Goal: Check status: Check status

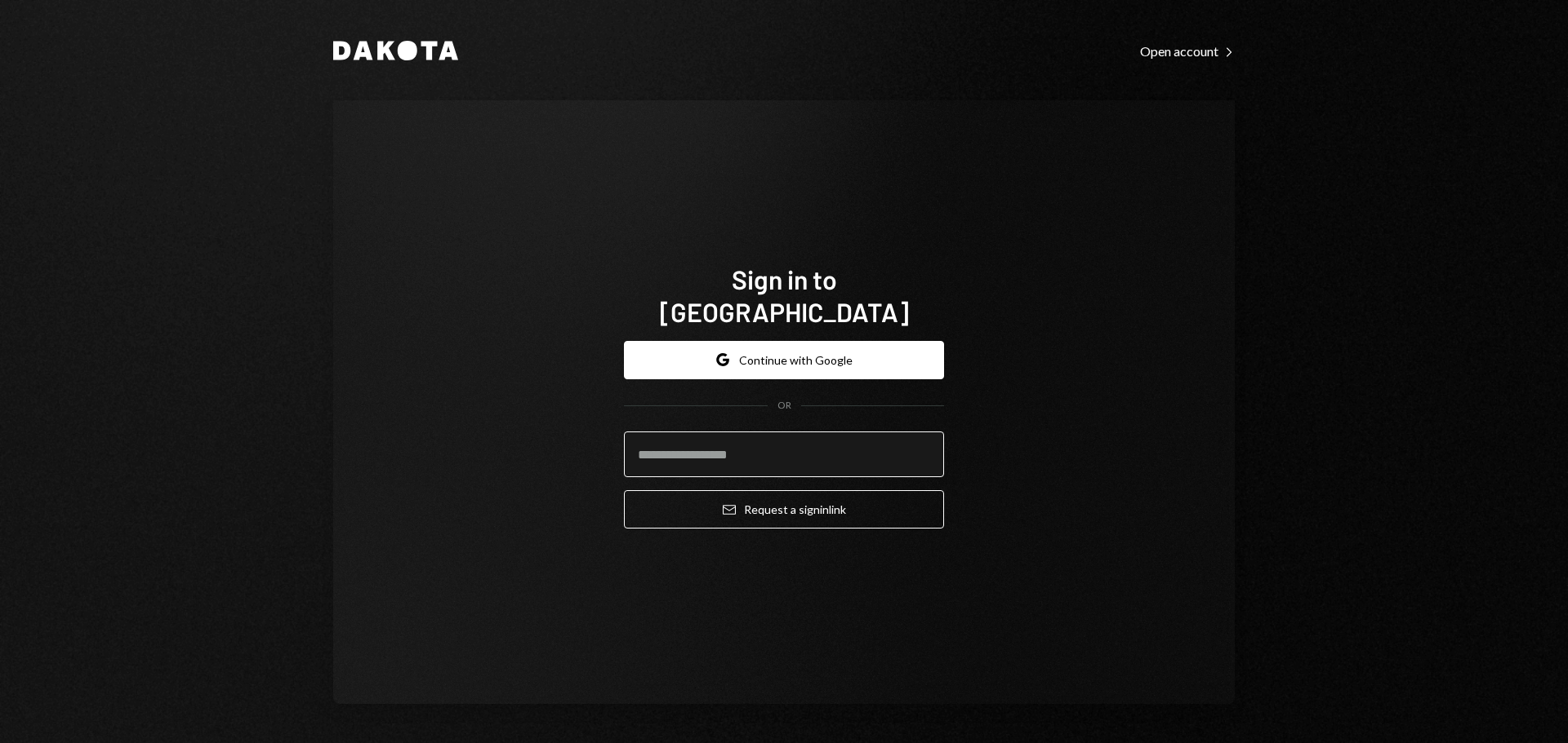
click at [722, 443] on input "email" at bounding box center [784, 454] width 320 height 46
click at [0, 742] on com-1password-button at bounding box center [0, 743] width 0 height 0
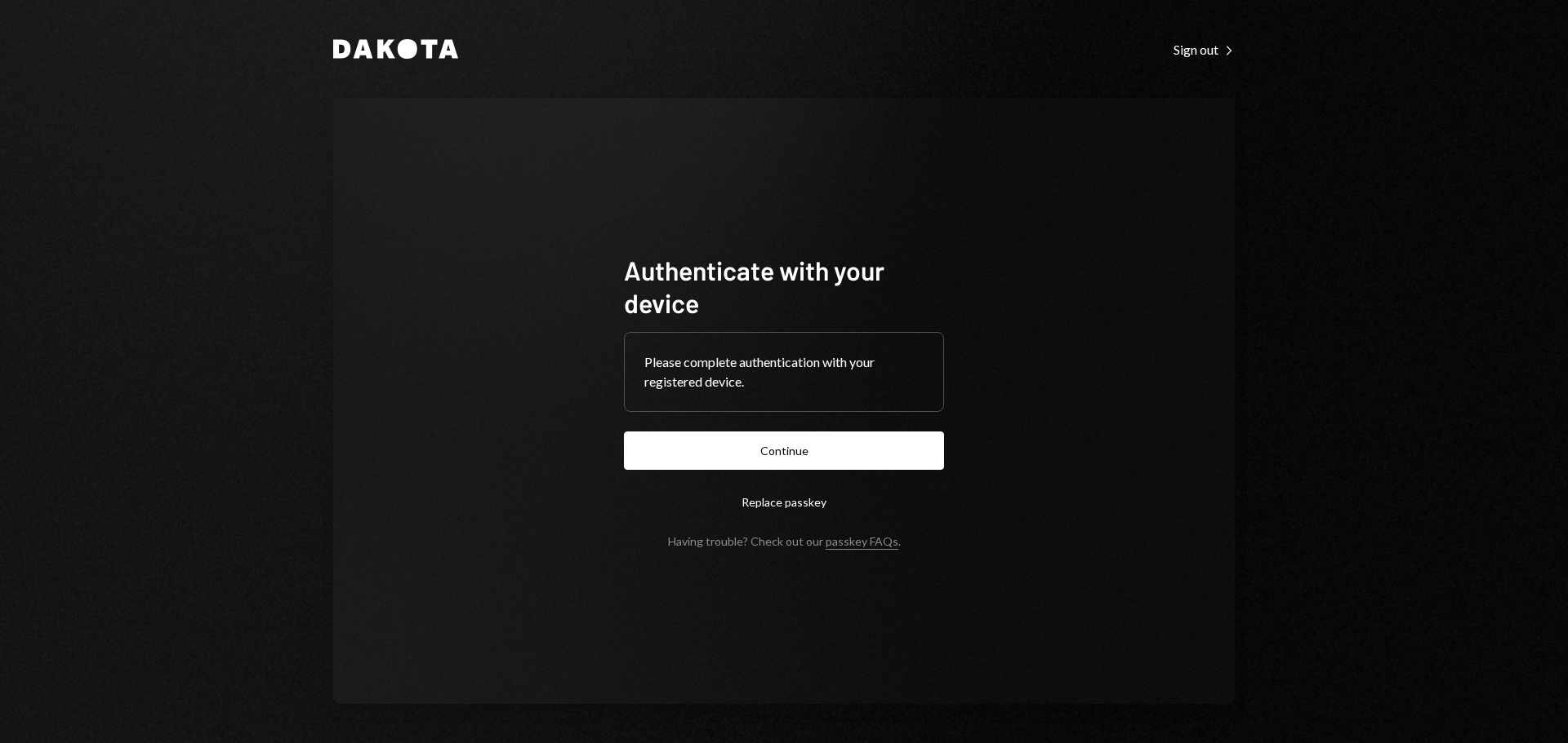
click at [862, 443] on button "Continue" at bounding box center [784, 451] width 320 height 38
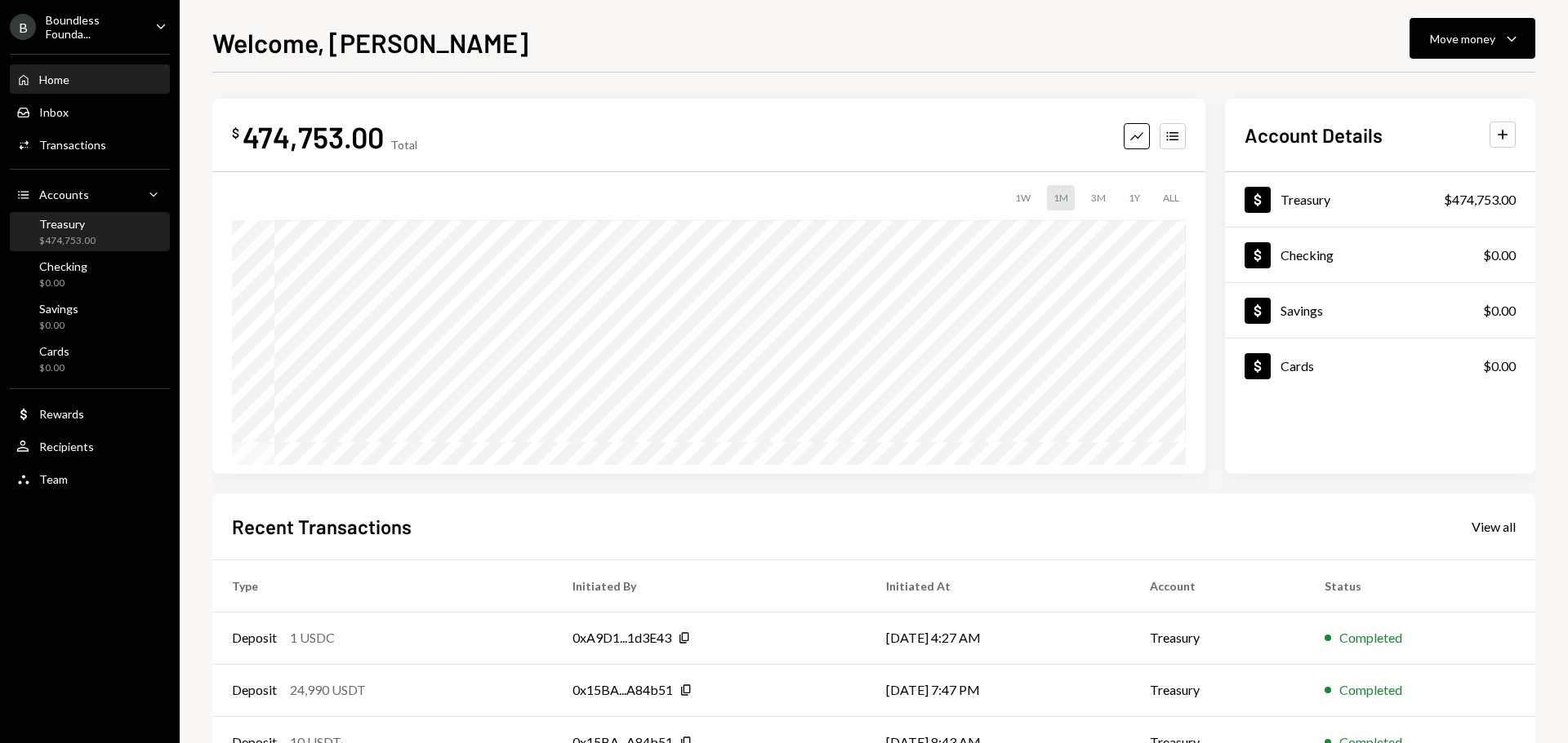
click at [70, 235] on div "$474,753.00" at bounding box center [67, 241] width 56 height 14
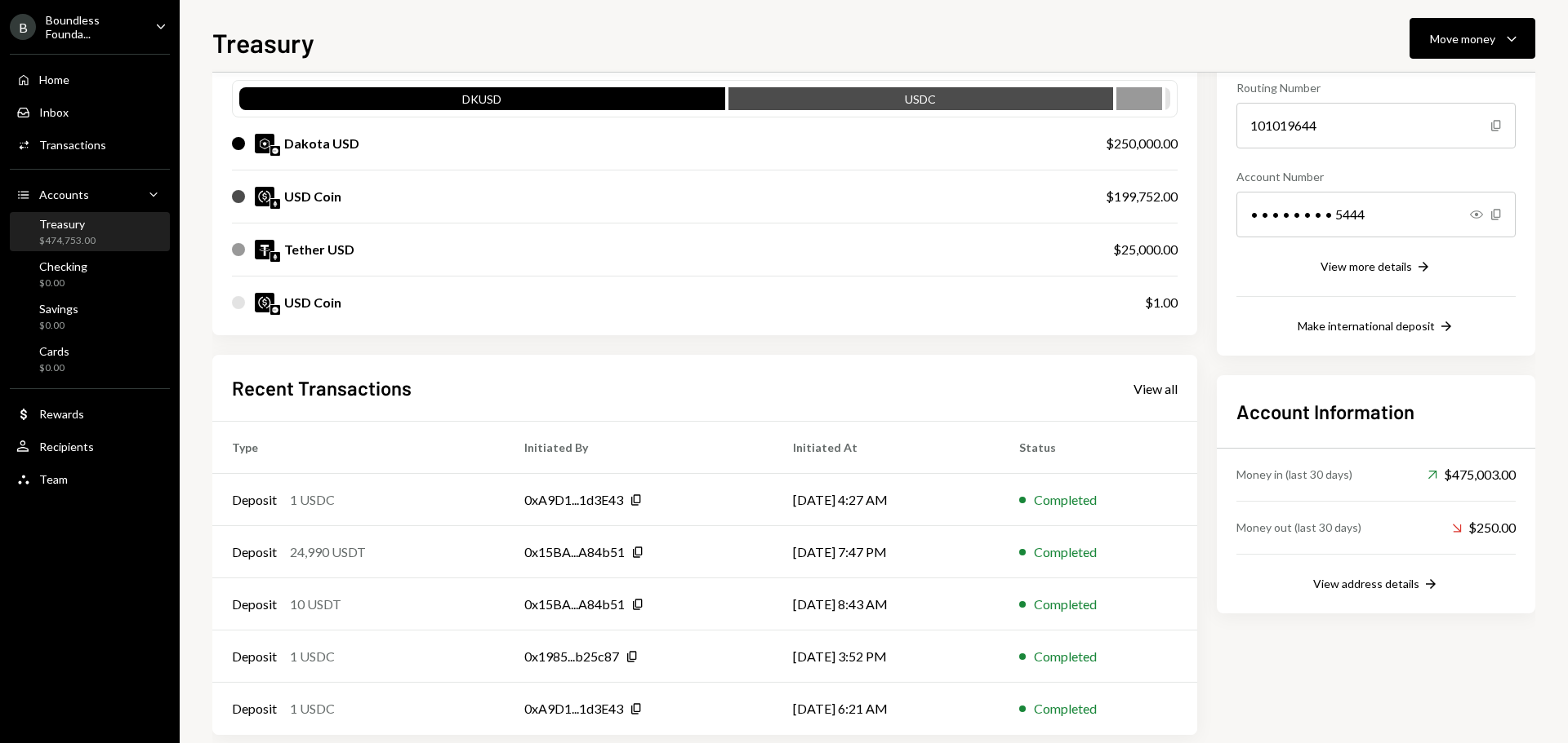
scroll to position [187, 0]
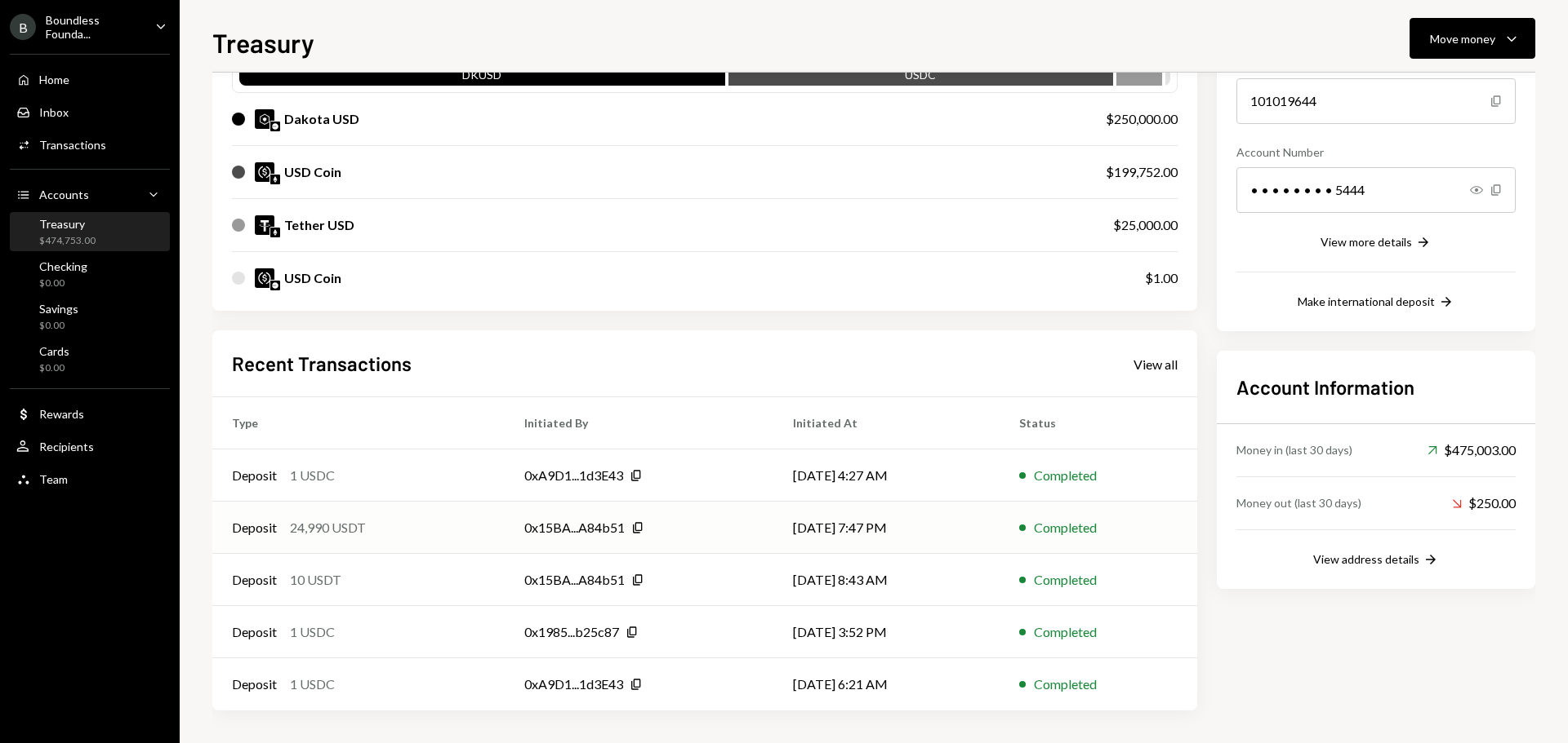
click at [682, 532] on div "0x15BA...A84b51 Copy" at bounding box center [639, 527] width 229 height 19
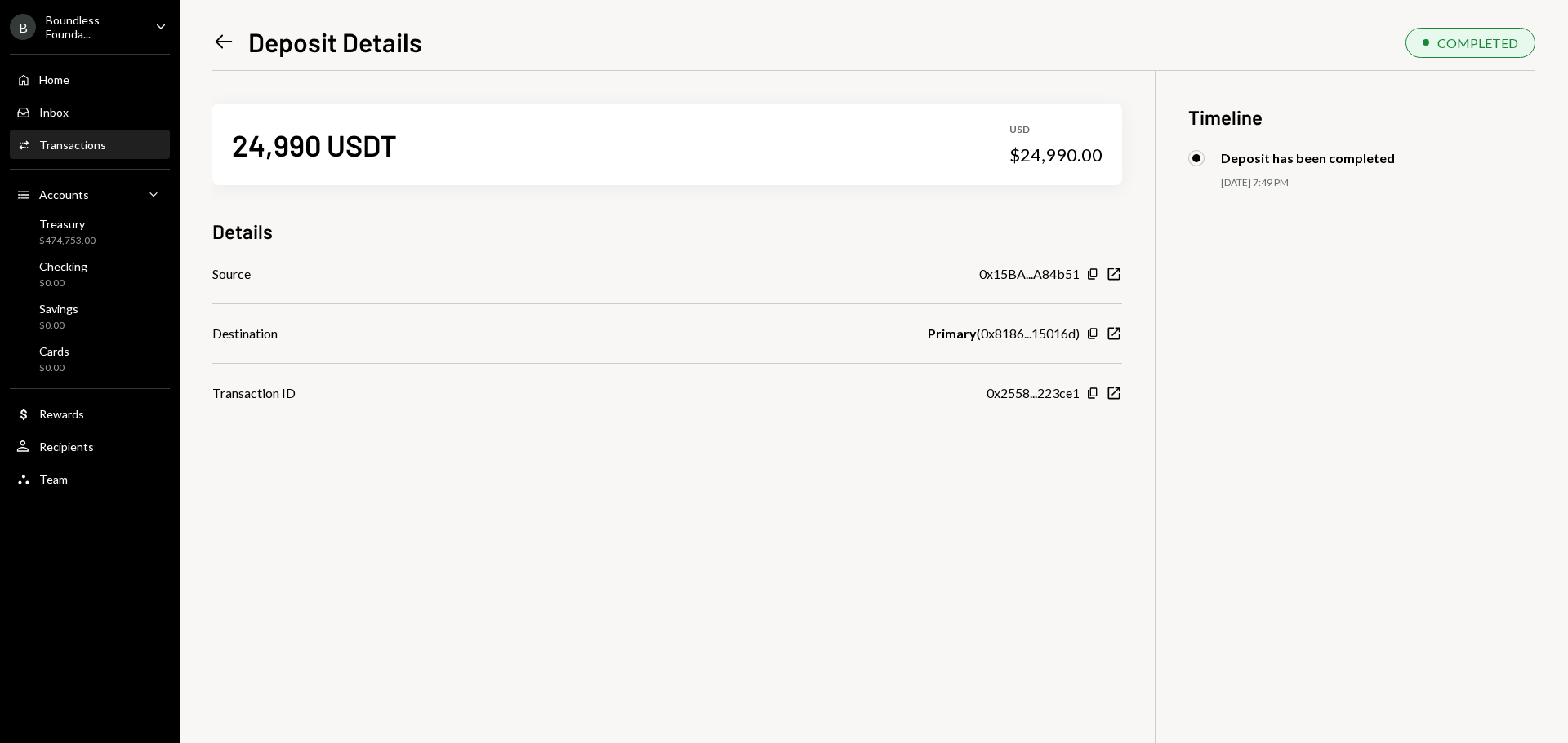
click at [221, 38] on icon at bounding box center [224, 42] width 17 height 14
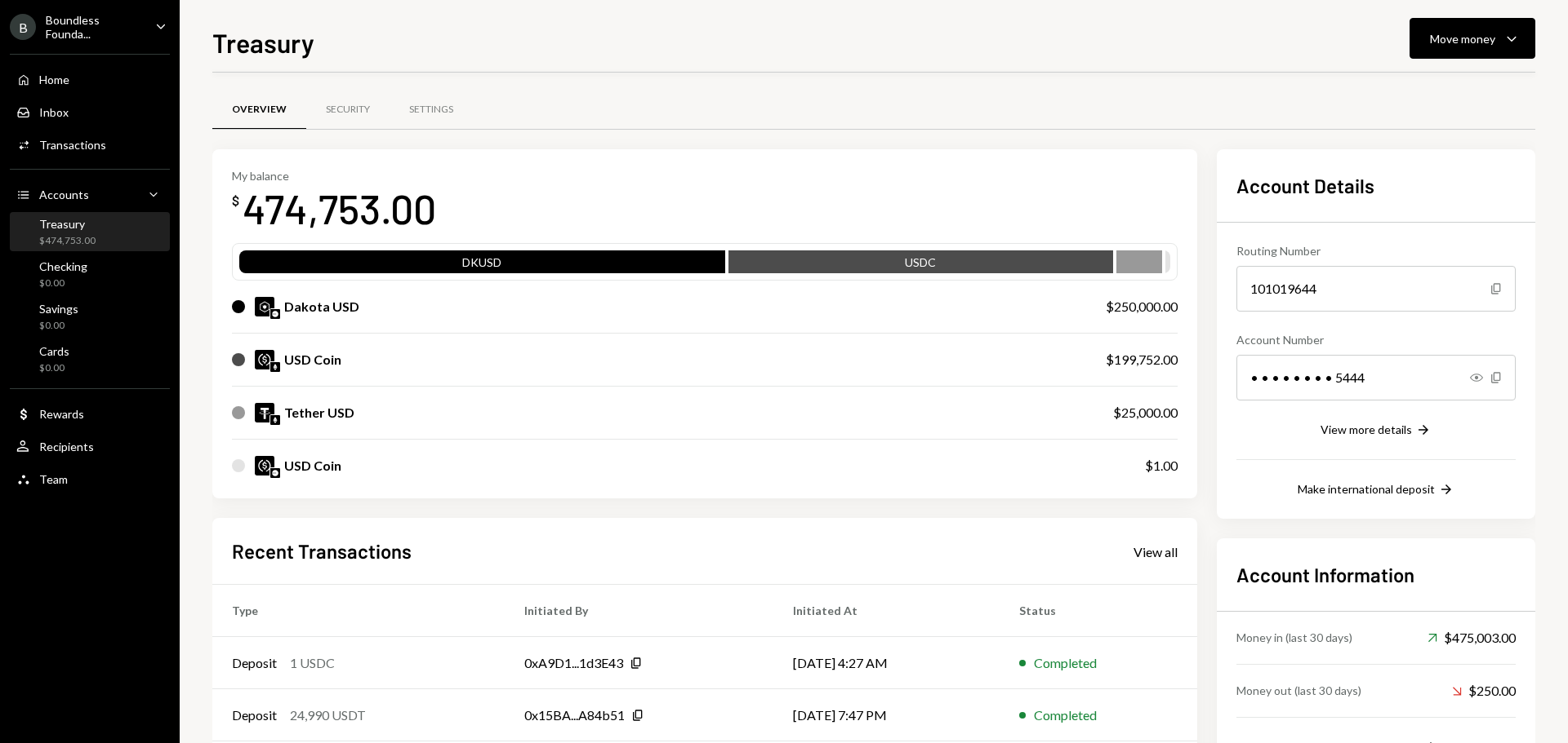
scroll to position [82, 0]
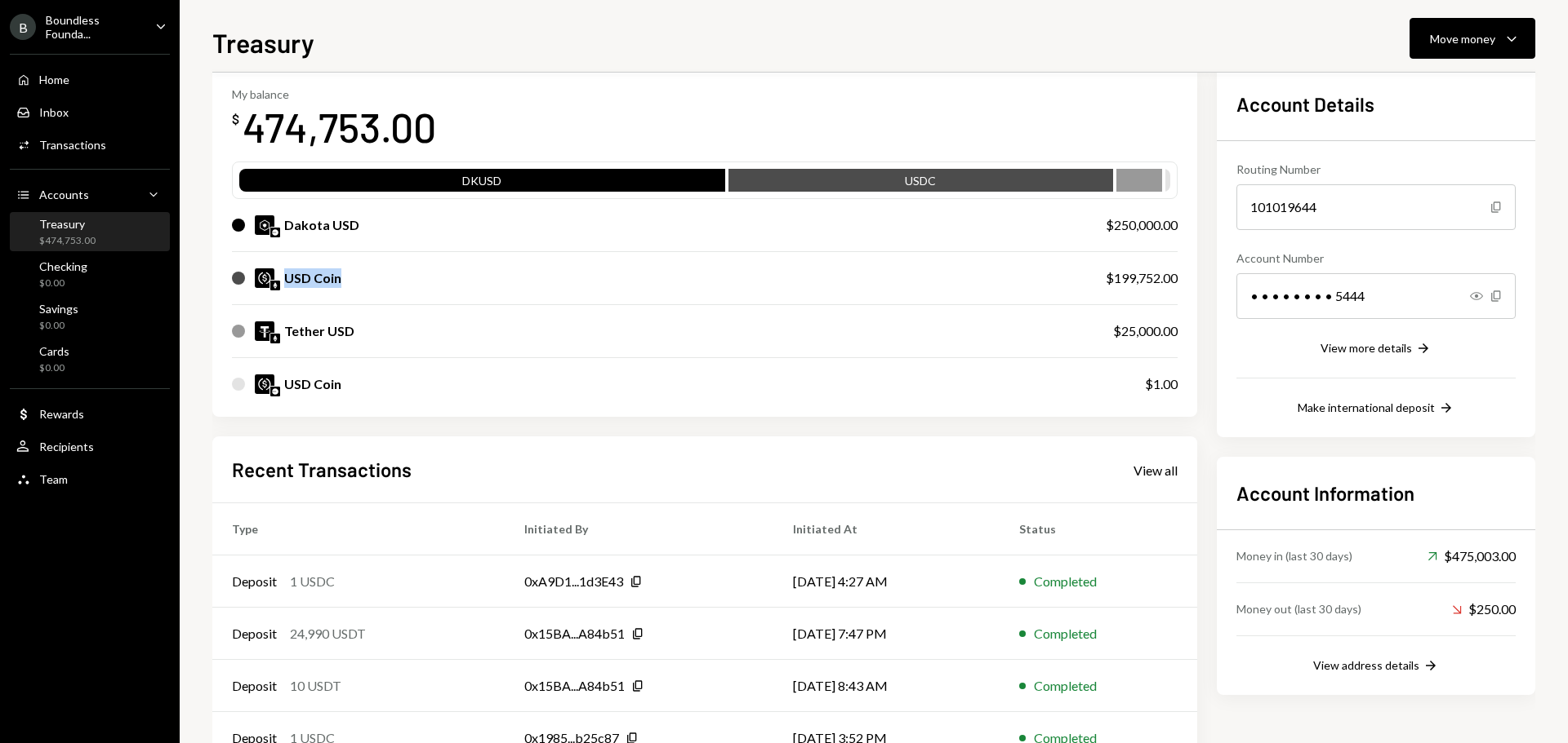
drag, startPoint x: 288, startPoint y: 276, endPoint x: 358, endPoint y: 267, distance: 70.6
click at [358, 267] on div "USD Coin $199,752.00" at bounding box center [704, 278] width 945 height 52
click at [453, 275] on div "USD Coin" at bounding box center [652, 278] width 841 height 19
drag, startPoint x: 287, startPoint y: 328, endPoint x: 433, endPoint y: 322, distance: 146.1
click at [433, 322] on div "Tether USD" at bounding box center [655, 331] width 848 height 19
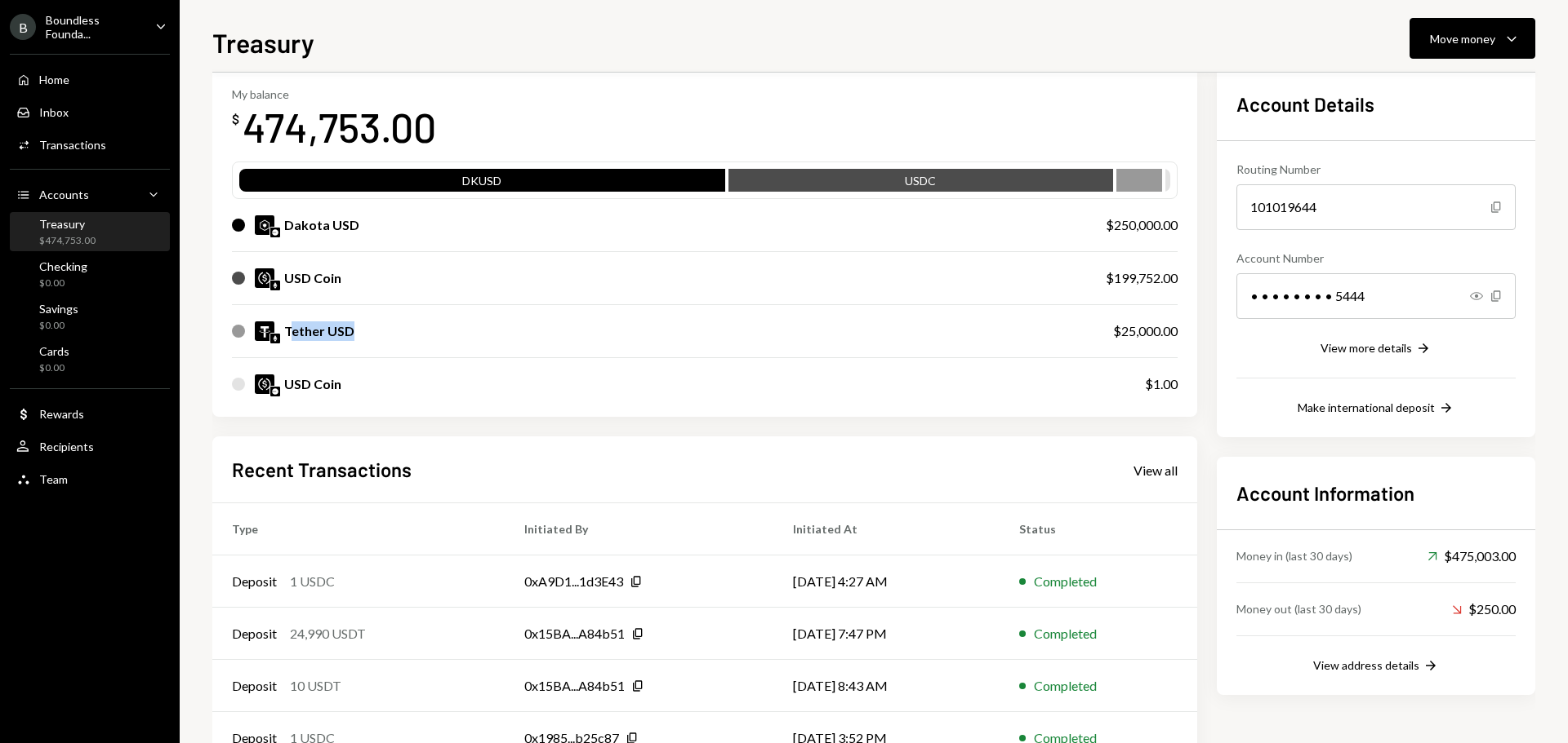
click at [589, 350] on div "Tether USD $25,000.00" at bounding box center [704, 331] width 945 height 52
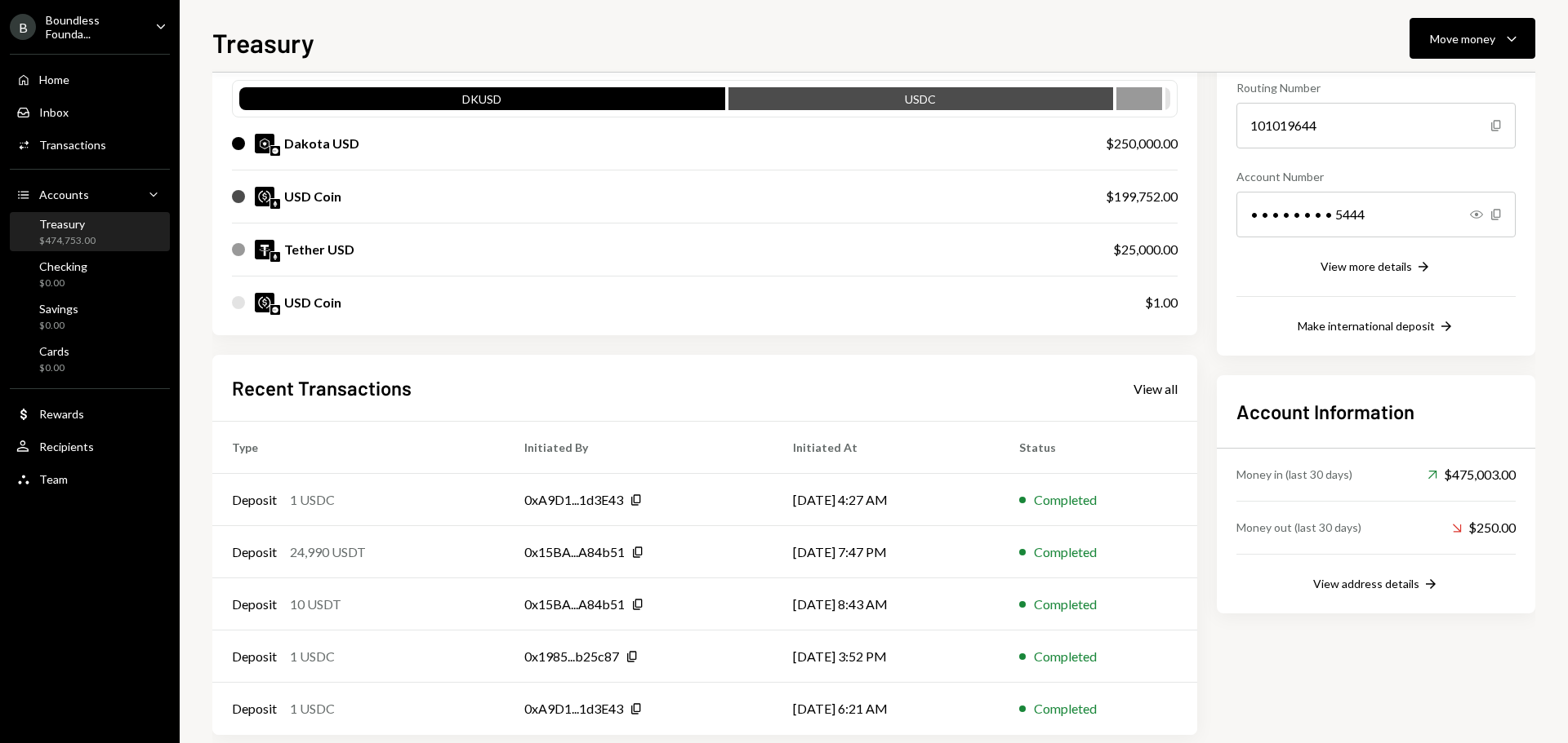
drag, startPoint x: 466, startPoint y: 505, endPoint x: 486, endPoint y: 506, distance: 20.0
click at [465, 505] on div "Deposit 1 USDC" at bounding box center [358, 500] width 253 height 19
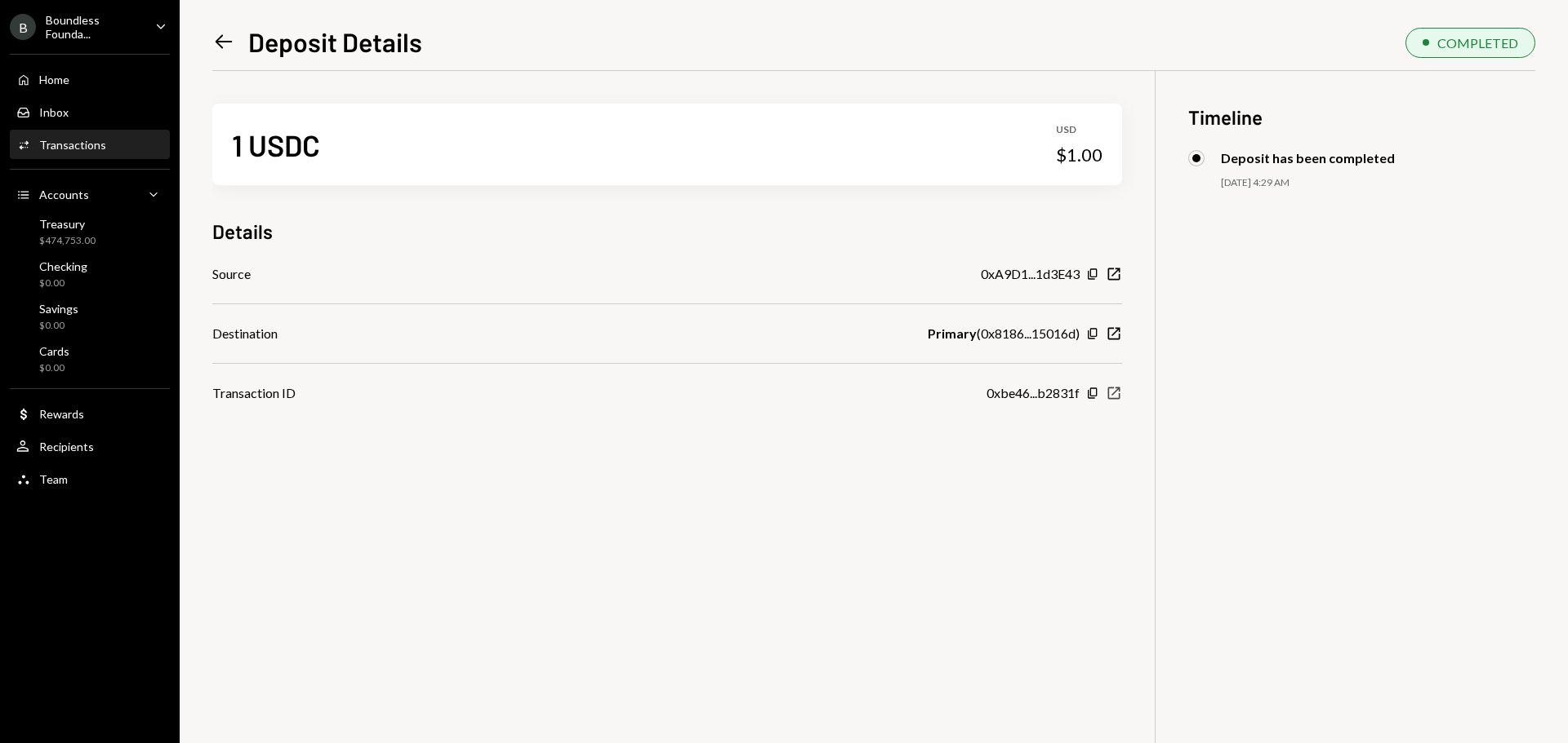
click at [1115, 392] on icon "button" at bounding box center [1113, 393] width 13 height 13
click at [233, 38] on icon "Left Arrow" at bounding box center [224, 41] width 23 height 23
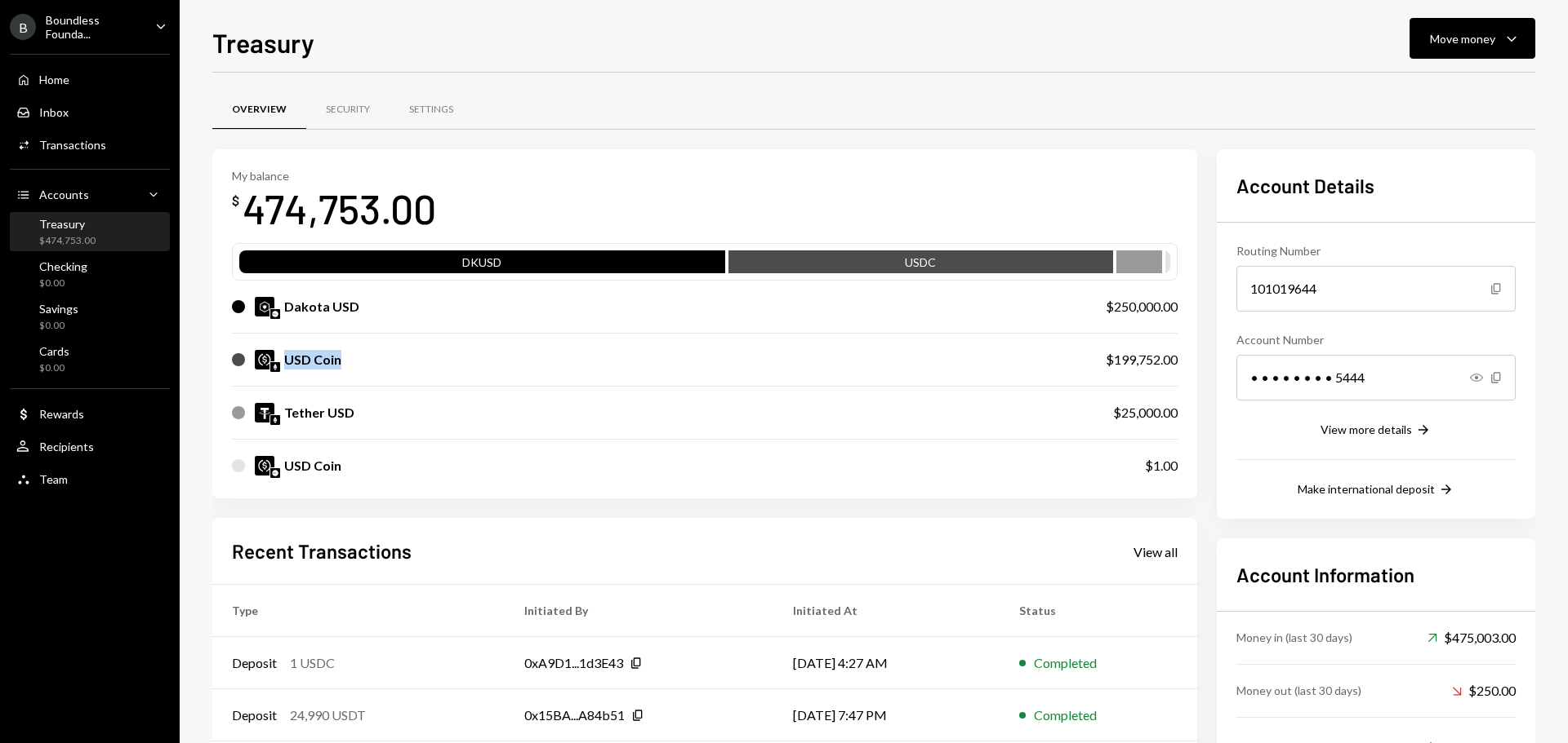
drag, startPoint x: 285, startPoint y: 360, endPoint x: 389, endPoint y: 366, distance: 104.2
click at [389, 366] on div "USD Coin" at bounding box center [652, 359] width 841 height 19
click at [393, 365] on div "USD Coin" at bounding box center [652, 359] width 841 height 19
drag, startPoint x: 281, startPoint y: 411, endPoint x: 393, endPoint y: 409, distance: 112.0
click at [393, 409] on div "Tether USD" at bounding box center [655, 412] width 848 height 19
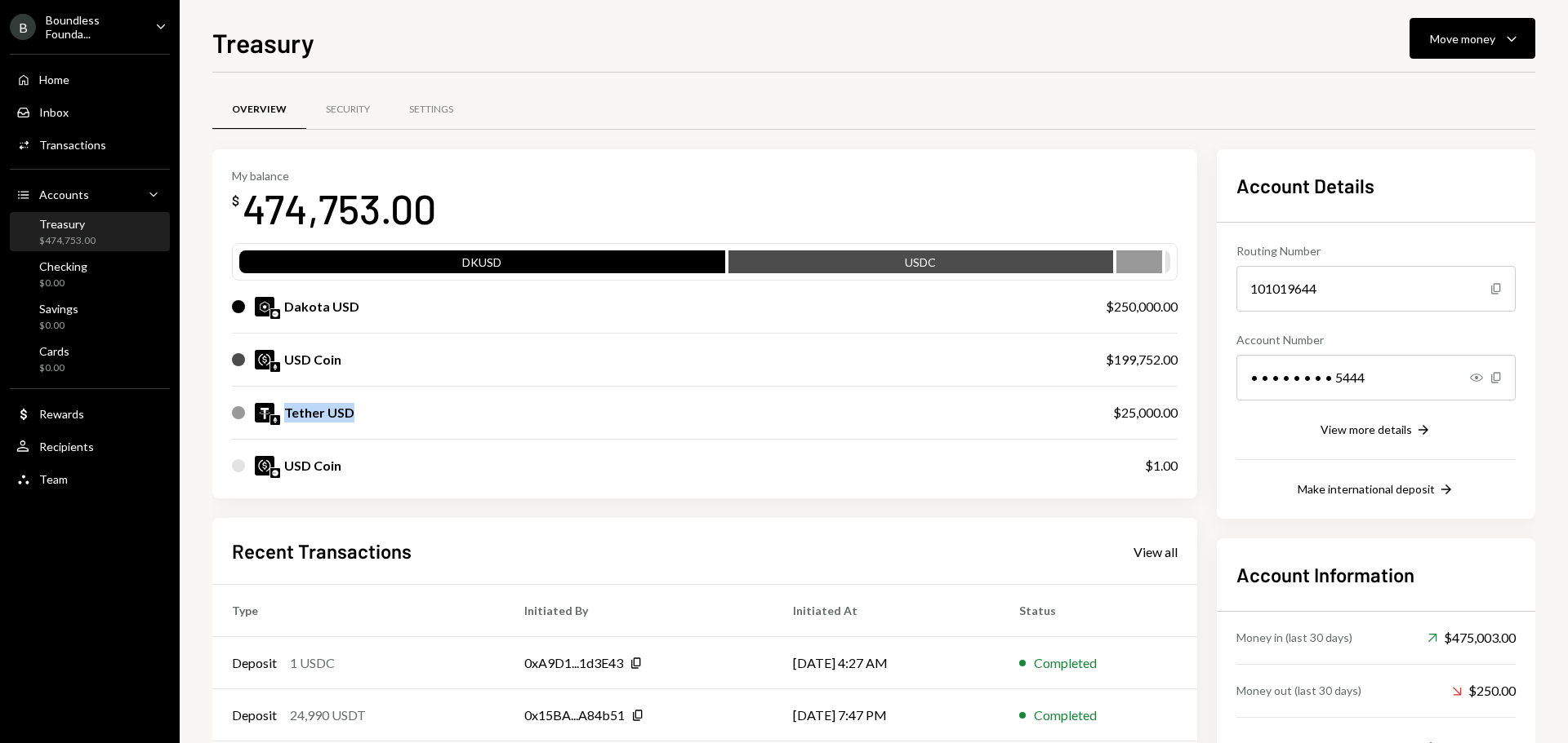
click at [419, 419] on div "Tether USD" at bounding box center [655, 412] width 848 height 19
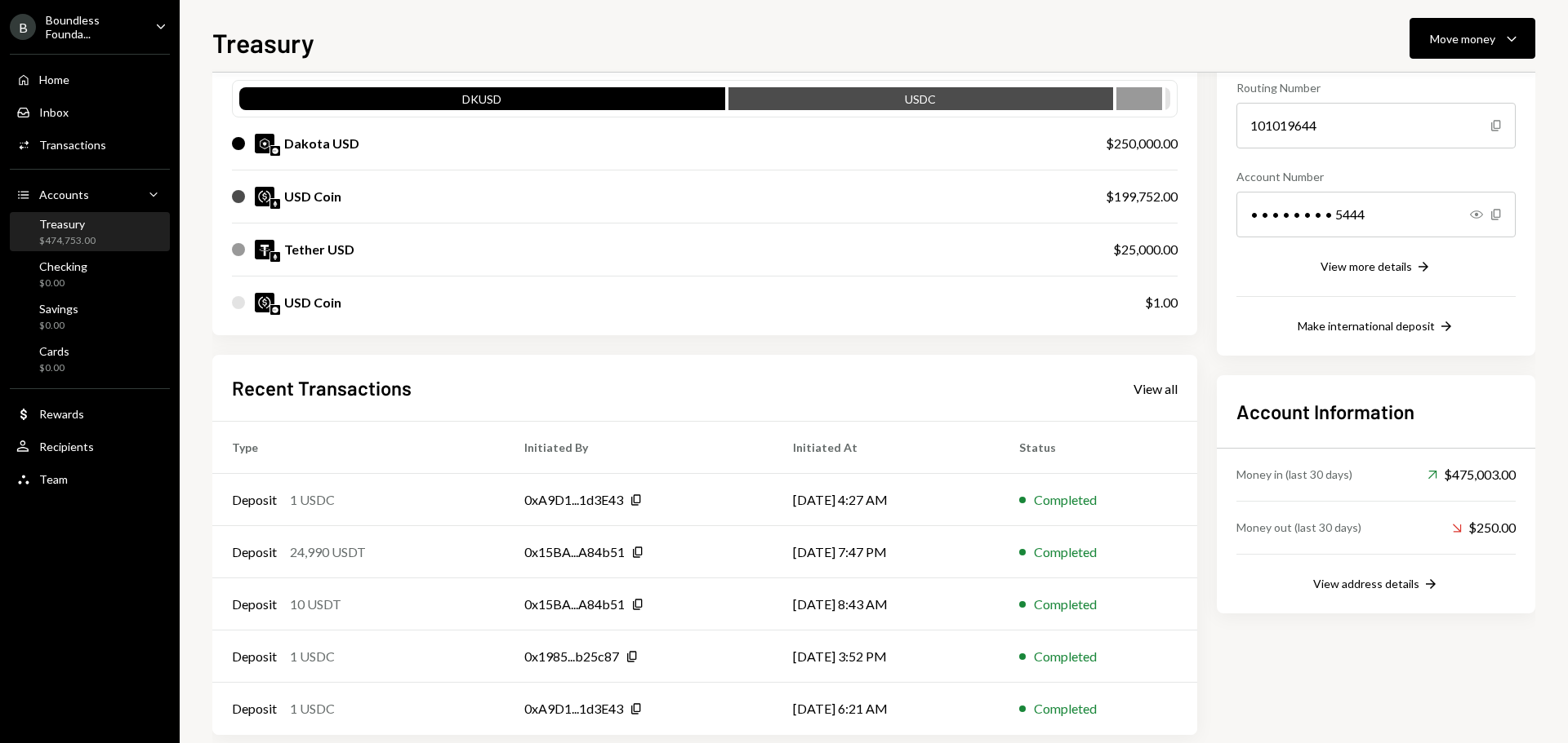
scroll to position [187, 0]
